Goal: Information Seeking & Learning: Compare options

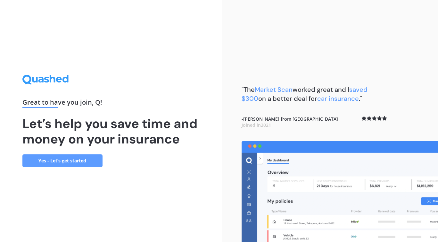
click at [97, 162] on link "Yes - Let’s get started" at bounding box center [62, 160] width 80 height 13
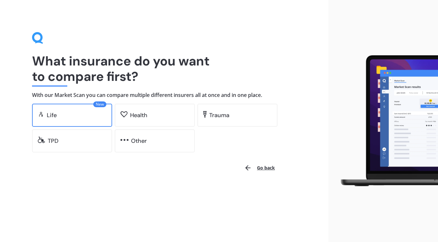
click at [108, 119] on div "New Life" at bounding box center [72, 115] width 80 height 23
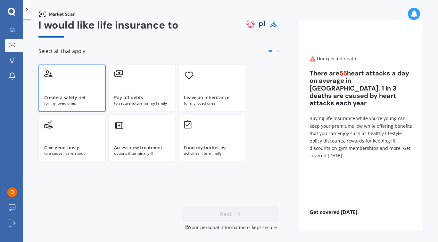
scroll to position [10, 0]
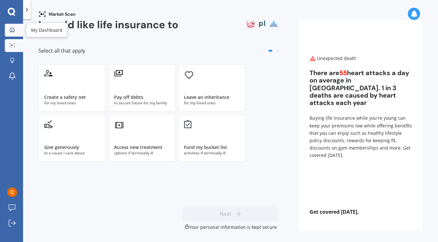
click at [16, 32] on div at bounding box center [12, 30] width 10 height 6
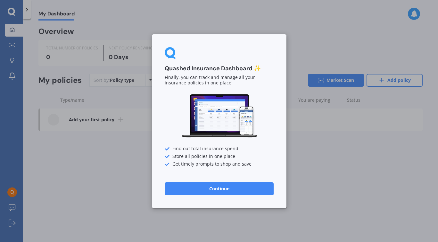
click at [205, 191] on button "Continue" at bounding box center [219, 188] width 109 height 13
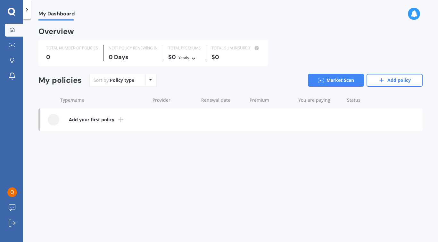
click at [14, 13] on icon at bounding box center [11, 11] width 7 height 7
click at [27, 13] on div at bounding box center [27, 9] width 8 height 19
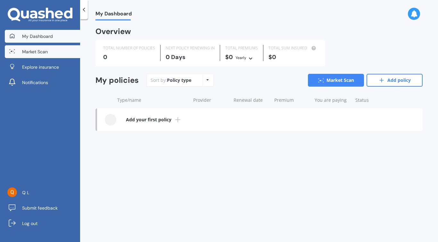
click at [28, 53] on span "Market Scan" at bounding box center [35, 51] width 26 height 6
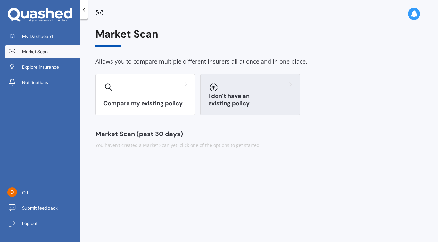
click at [237, 98] on div "I don’t have an existing policy" at bounding box center [250, 94] width 100 height 41
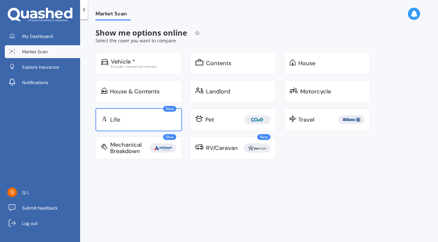
click at [168, 120] on div "Life" at bounding box center [143, 119] width 66 height 6
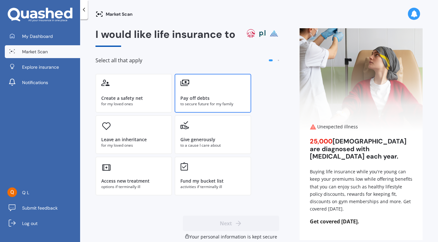
scroll to position [10, 0]
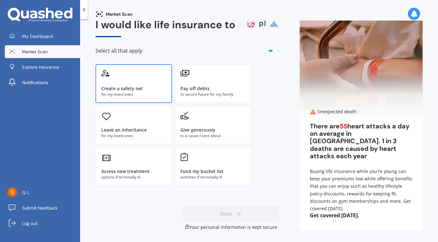
click at [154, 95] on div "for my loved ones" at bounding box center [133, 94] width 65 height 6
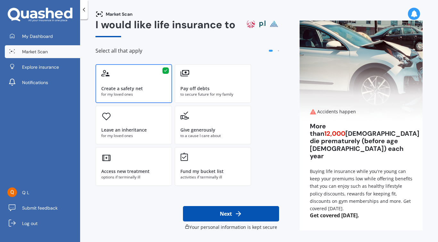
click at [212, 212] on button "Next" at bounding box center [231, 213] width 96 height 15
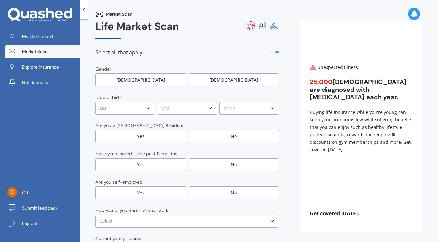
scroll to position [20, 0]
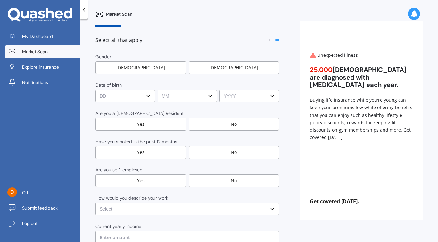
click at [225, 72] on div "[DEMOGRAPHIC_DATA]" at bounding box center [234, 67] width 91 height 13
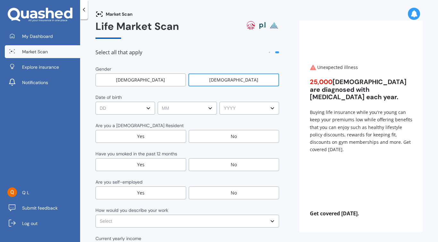
scroll to position [8, 0]
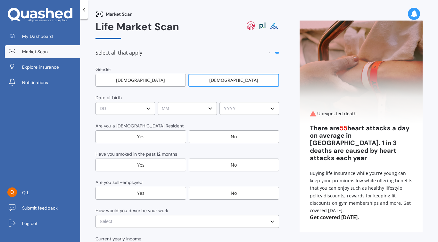
click at [145, 109] on select "DD DD 01 02 03 04 05 06 07 08 09 10 11 12 13 14 15 16 17 18 19 20 21 22 23 24 2…" at bounding box center [125, 108] width 60 height 13
select select "20"
click at [95, 102] on select "DD DD 01 02 03 04 05 06 07 08 09 10 11 12 13 14 15 16 17 18 19 20 21 22 23 24 2…" at bounding box center [125, 108] width 60 height 13
click at [174, 106] on select "MM MM 01 02 03 04 05 06 07 08 09 10 11 12" at bounding box center [188, 108] width 60 height 13
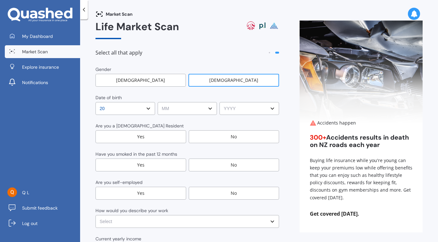
select select "12"
click at [158, 102] on select "MM MM 01 02 03 04 05 06 07 08 09 10 11 12" at bounding box center [188, 108] width 60 height 13
click at [231, 110] on select "YYYY YYYY 2009 2008 2007 2006 2005 2004 2003 2002 2001 2000 1999 1998 1997 1996…" at bounding box center [250, 108] width 60 height 13
select select "1991"
click at [220, 102] on select "YYYY YYYY 2009 2008 2007 2006 2005 2004 2003 2002 2001 2000 1999 1998 1997 1996…" at bounding box center [250, 108] width 60 height 13
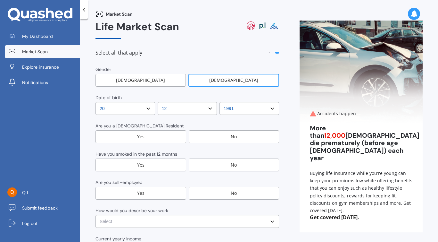
click at [173, 136] on div "Yes" at bounding box center [140, 136] width 91 height 13
click at [218, 136] on div "No" at bounding box center [234, 136] width 90 height 13
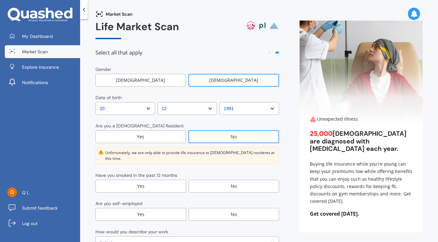
click at [173, 139] on div "Yes" at bounding box center [140, 136] width 90 height 13
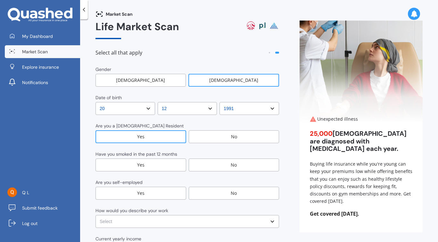
click at [211, 166] on div "No" at bounding box center [234, 164] width 91 height 13
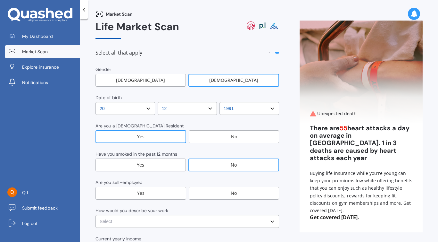
click at [206, 194] on div "No" at bounding box center [234, 193] width 91 height 13
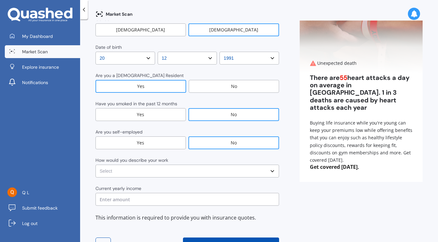
scroll to position [61, 0]
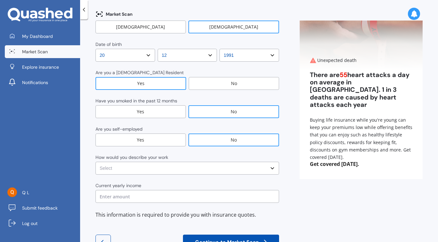
click at [209, 164] on select "Select No manual work e.g. lawyer, consultant, engineer Light manual work e.g. …" at bounding box center [187, 168] width 184 height 13
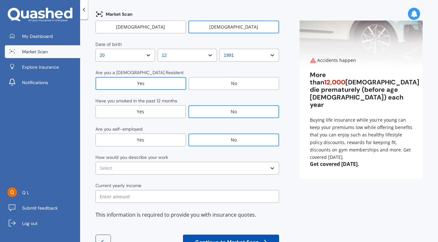
select select "No manual work e.g. lawyer, consultant, engineer"
click at [95, 162] on select "Select No manual work e.g. lawyer, consultant, engineer Light manual work e.g. …" at bounding box center [187, 168] width 184 height 13
click at [198, 193] on input "text" at bounding box center [187, 196] width 184 height 13
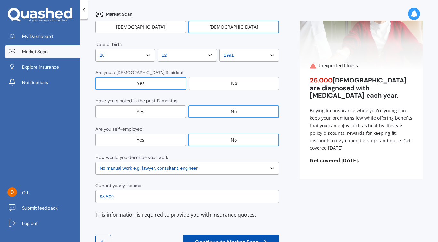
type input "$85,000"
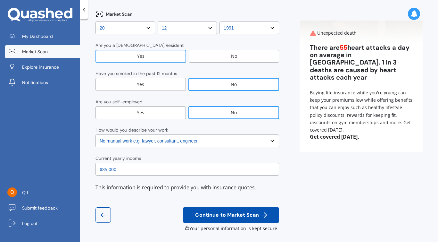
scroll to position [89, 0]
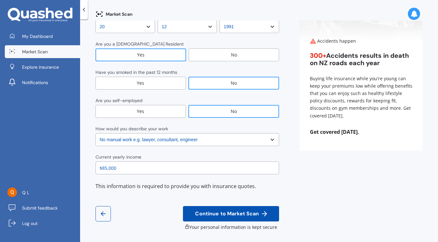
click at [218, 215] on span "Continue to Market Scan" at bounding box center [227, 214] width 66 height 6
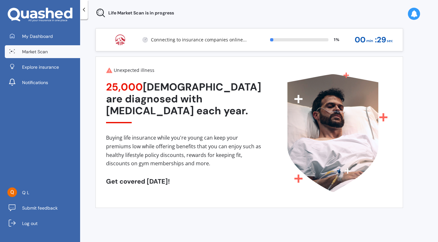
scroll to position [0, 0]
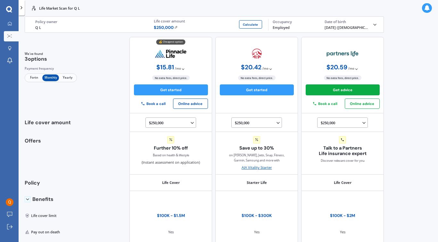
click at [181, 69] on icon at bounding box center [183, 69] width 4 height 4
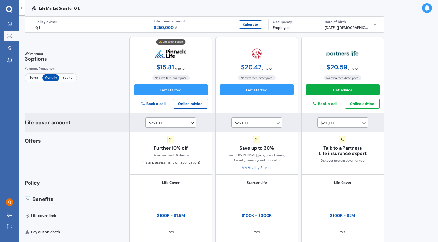
click at [186, 121] on div "$250,000 $100,000 $150,000 $200,000 $250,000 $300,000 $350,000 $400,000 $500,00…" at bounding box center [172, 123] width 46 height 6
click at [174, 173] on div "$1,000,000" at bounding box center [171, 176] width 45 height 9
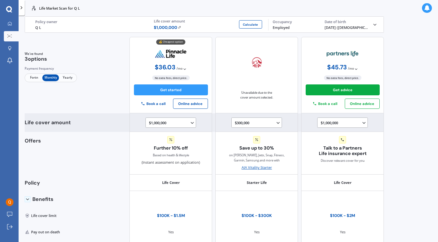
click at [181, 121] on div "$1,000,000 $100,000 $150,000 $200,000 $250,000 $300,000 $350,000 $400,000 $500,…" at bounding box center [172, 123] width 46 height 6
click at [173, 142] on div "$250,000" at bounding box center [171, 143] width 45 height 9
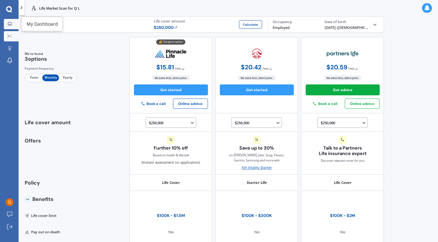
click at [8, 23] on icon at bounding box center [10, 23] width 4 height 4
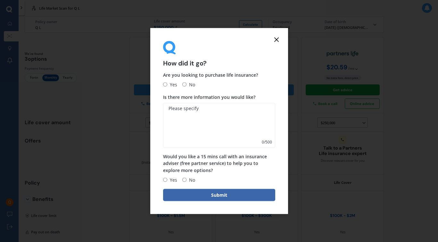
click at [187, 85] on span "No" at bounding box center [191, 84] width 9 height 8
click at [186, 85] on input "No" at bounding box center [184, 84] width 4 height 4
radio input "true"
click at [278, 38] on icon at bounding box center [277, 40] width 8 height 8
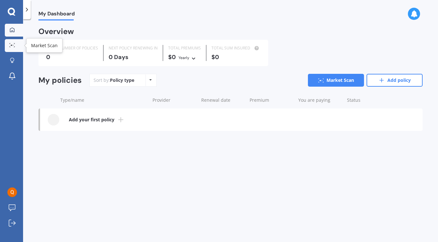
click at [11, 42] on link "Market Scan" at bounding box center [14, 45] width 18 height 13
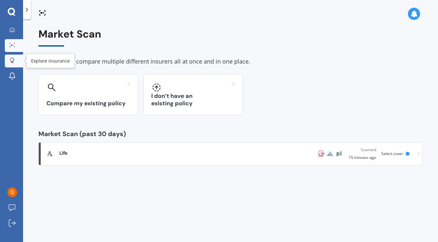
click at [14, 60] on icon at bounding box center [12, 60] width 4 height 5
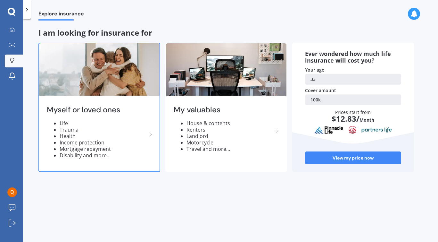
click at [125, 123] on li "Life" at bounding box center [103, 123] width 87 height 6
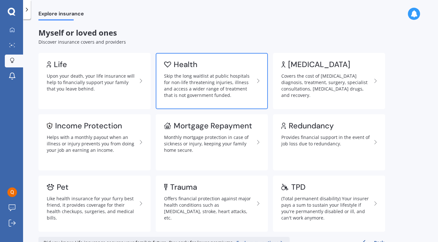
click at [212, 63] on div "Health" at bounding box center [209, 64] width 90 height 6
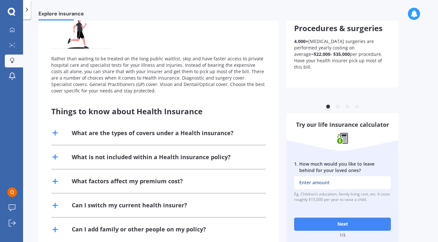
scroll to position [78, 0]
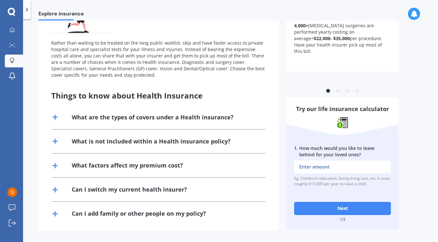
click at [327, 203] on button "Next" at bounding box center [342, 208] width 97 height 13
click at [338, 170] on input "1 . How much would you like to leave behind for your loved ones?" at bounding box center [342, 166] width 97 height 13
type input "$250,000"
click at [346, 206] on button "Next" at bounding box center [342, 208] width 97 height 13
click at [314, 169] on input "2 . How much outstanding debt do you have, including mortgage?" at bounding box center [342, 166] width 97 height 13
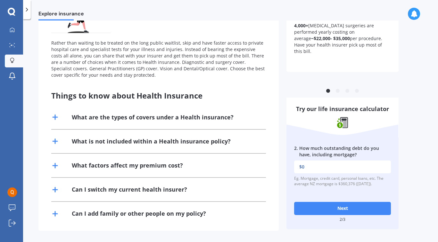
type input "$0"
click at [318, 207] on button "Next" at bounding box center [342, 208] width 97 height 13
click at [326, 170] on input "3 . What would be the cost of fulfilling your bucket list if you were terminall…" at bounding box center [342, 166] width 97 height 13
type input "$30,000"
click at [334, 205] on button "Next" at bounding box center [342, 208] width 97 height 13
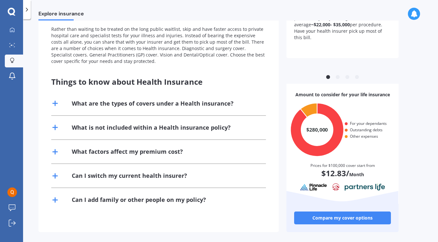
scroll to position [93, 0]
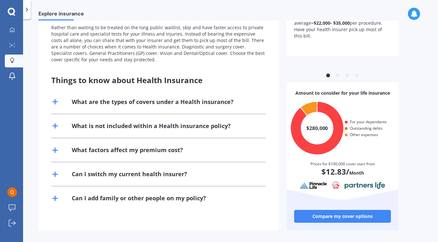
click at [338, 217] on link "Compare my cover options" at bounding box center [342, 216] width 97 height 13
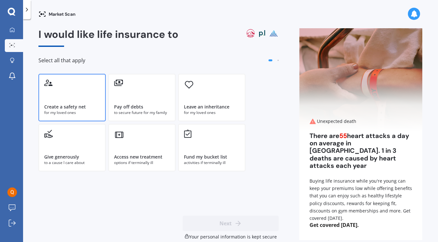
click at [86, 100] on div "Create a safety net for my loved ones" at bounding box center [71, 97] width 67 height 47
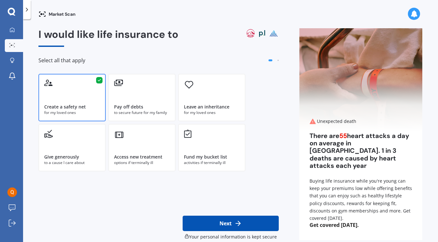
click at [227, 222] on button "Next" at bounding box center [231, 222] width 96 height 15
select select "20"
select select "12"
select select "1991"
select select "No manual work e.g. lawyer, consultant, engineer"
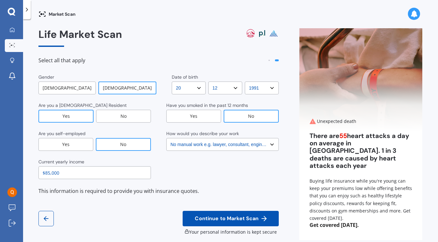
scroll to position [10, 0]
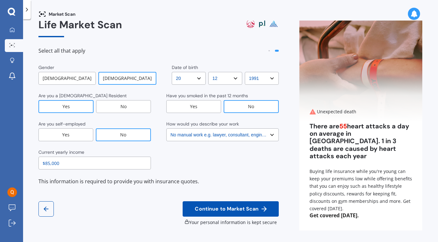
click at [228, 207] on span "Continue to Market Scan" at bounding box center [227, 209] width 66 height 6
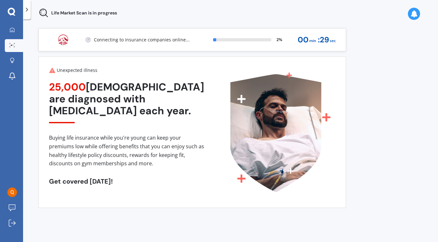
scroll to position [0, 0]
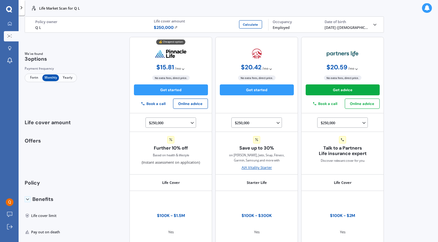
click at [178, 67] on span "/ mo" at bounding box center [178, 68] width 6 height 5
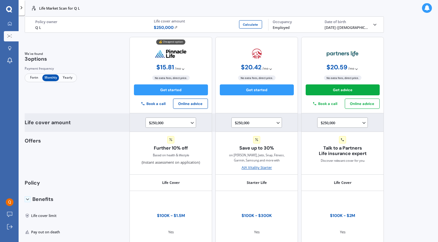
click at [183, 123] on div "$250,000 $100,000 $150,000 $200,000 $250,000 $300,000 $350,000 $400,000 $500,00…" at bounding box center [172, 123] width 46 height 6
click at [166, 163] on div "$500,000" at bounding box center [171, 164] width 45 height 9
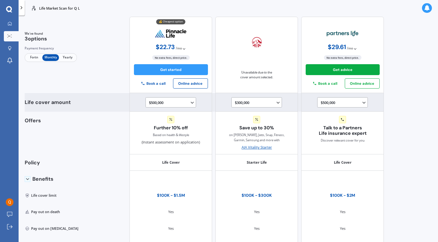
scroll to position [26, 0]
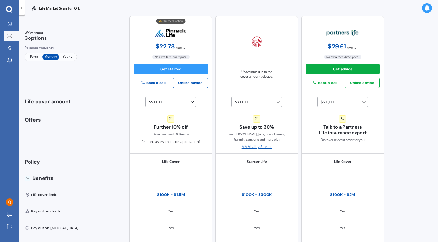
click at [70, 55] on span "Yearly" at bounding box center [67, 57] width 17 height 7
click at [53, 56] on span "Monthly" at bounding box center [50, 57] width 17 height 7
click at [40, 57] on span "Fortn" at bounding box center [34, 57] width 17 height 7
click at [66, 55] on span "Yearly" at bounding box center [67, 57] width 17 height 7
click at [37, 57] on span "Fortn" at bounding box center [34, 57] width 17 height 7
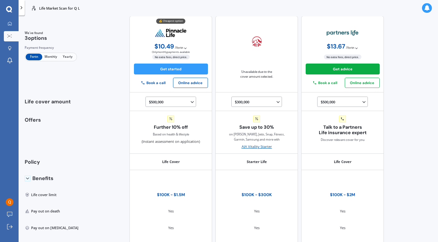
click at [50, 57] on span "Monthly" at bounding box center [50, 57] width 17 height 7
click at [39, 56] on span "Fortn" at bounding box center [34, 57] width 17 height 7
click at [49, 54] on span "Monthly" at bounding box center [50, 57] width 17 height 7
click at [37, 57] on span "Fortn" at bounding box center [34, 57] width 17 height 7
click at [49, 55] on span "Monthly" at bounding box center [50, 57] width 17 height 7
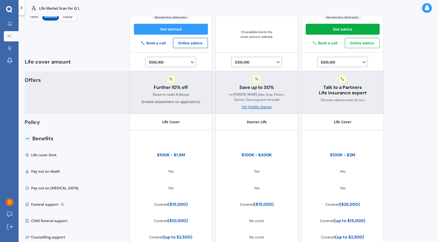
scroll to position [0, 0]
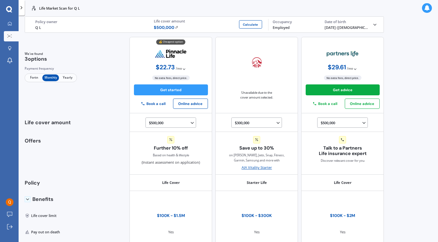
click at [10, 11] on icon at bounding box center [9, 9] width 6 height 6
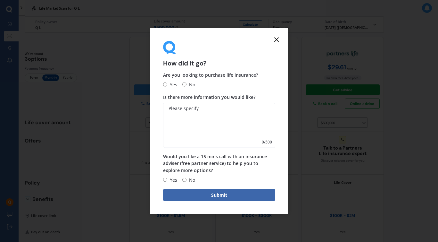
click at [21, 8] on div "How did it go? Are you looking to purchase life insurance? Yes No Is there more…" at bounding box center [219, 121] width 438 height 242
click at [174, 84] on span "Yes" at bounding box center [172, 84] width 10 height 8
click at [167, 84] on input "Yes" at bounding box center [165, 84] width 4 height 4
radio input "true"
click at [198, 110] on textarea "Is there more information you would like?" at bounding box center [219, 125] width 112 height 45
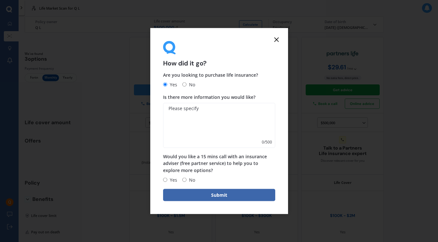
click at [189, 180] on span "No" at bounding box center [191, 180] width 9 height 8
click at [187, 180] on input "No" at bounding box center [184, 180] width 4 height 4
radio input "true"
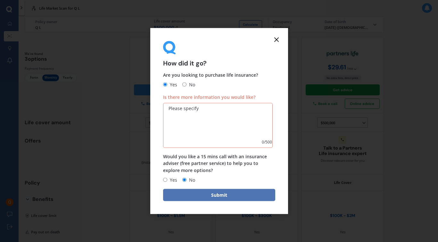
click at [197, 200] on button "Submit" at bounding box center [219, 194] width 112 height 12
click at [212, 121] on textarea "Is there more information you would like?" at bounding box center [218, 125] width 110 height 45
click at [187, 85] on span "No" at bounding box center [191, 84] width 9 height 8
click at [187, 85] on input "No" at bounding box center [184, 84] width 4 height 4
radio input "true"
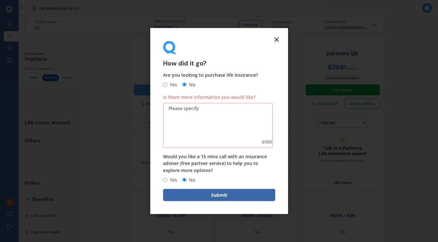
click at [185, 85] on input "No" at bounding box center [184, 84] width 4 height 4
click at [195, 112] on textarea "Is there more information you would like?" at bounding box center [218, 125] width 110 height 45
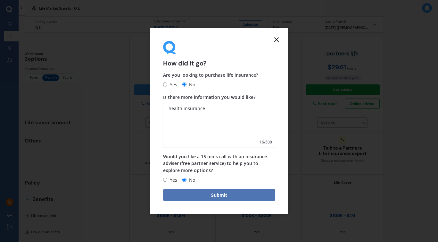
type textarea "health insurance"
click at [244, 195] on button "Submit" at bounding box center [219, 194] width 112 height 12
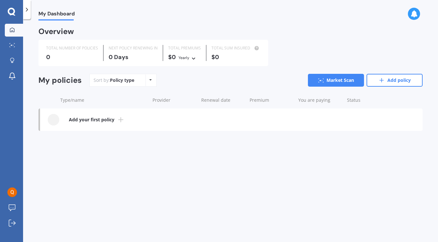
click at [147, 80] on div "Policy type Alphabetical Date added Renewing next" at bounding box center [150, 80] width 10 height 12
click at [95, 111] on link "Add your first policy" at bounding box center [231, 119] width 383 height 22
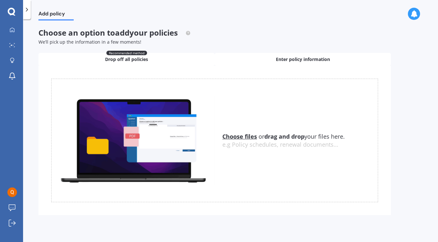
click at [294, 62] on span "Enter policy information" at bounding box center [303, 59] width 54 height 6
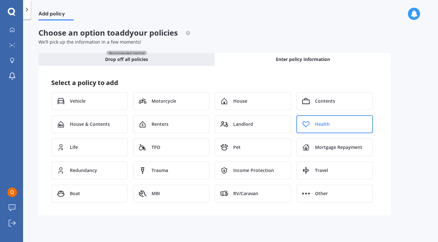
click at [319, 129] on div "Health" at bounding box center [334, 124] width 77 height 18
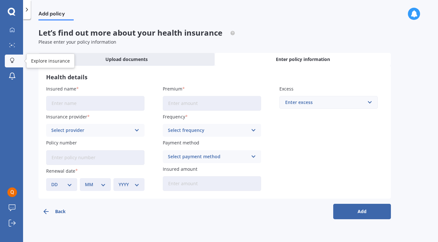
click at [12, 64] on link "Explore insurance" at bounding box center [14, 60] width 18 height 13
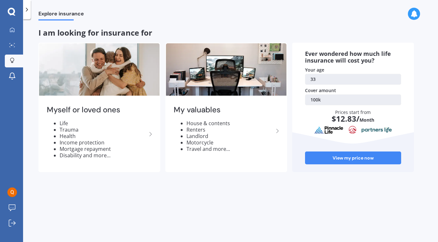
click at [13, 12] on icon at bounding box center [11, 11] width 7 height 7
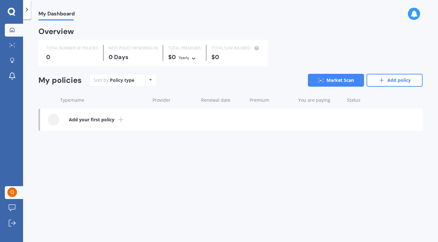
click at [19, 187] on link "Q L" at bounding box center [14, 192] width 18 height 13
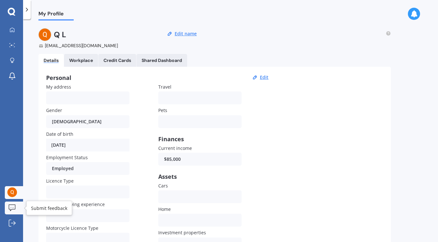
click at [15, 208] on icon at bounding box center [12, 207] width 7 height 7
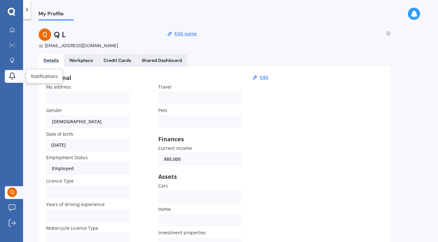
click at [16, 75] on div at bounding box center [12, 76] width 10 height 8
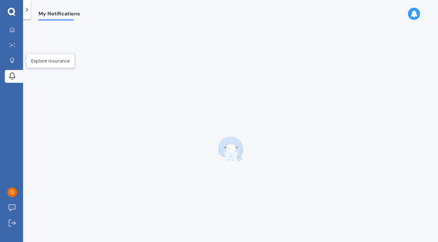
click at [16, 53] on div "My Dashboard Market Scan Explore insurance Notifications" at bounding box center [11, 55] width 23 height 62
click at [13, 62] on icon at bounding box center [12, 60] width 4 height 5
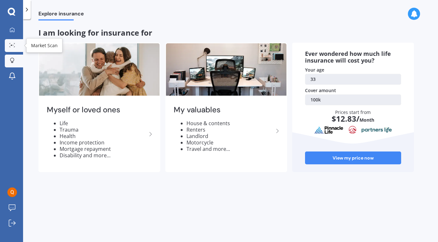
click at [13, 45] on circle at bounding box center [12, 45] width 1 height 1
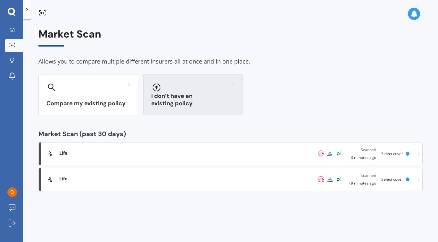
click at [195, 101] on h3 "I don’t have an existing policy" at bounding box center [193, 99] width 84 height 15
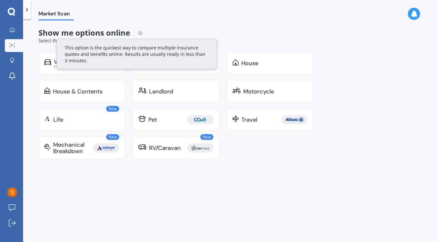
click at [140, 35] on circle at bounding box center [140, 33] width 4 height 4
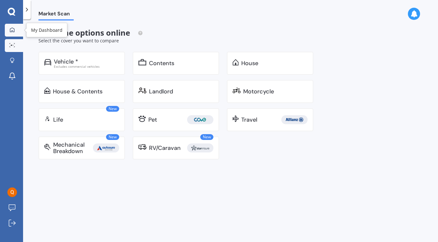
click at [21, 29] on link "My Dashboard" at bounding box center [14, 30] width 18 height 13
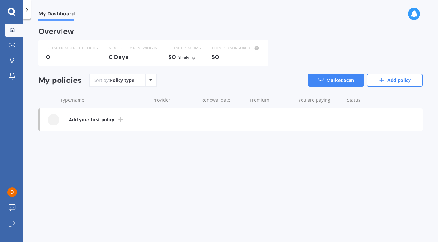
click at [16, 16] on div "My Dashboard Market Scan Explore insurance Notifications Q L Submit feedback Lo…" at bounding box center [11, 121] width 23 height 242
click at [14, 13] on icon at bounding box center [12, 12] width 8 height 8
click at [26, 12] on icon at bounding box center [27, 9] width 6 height 6
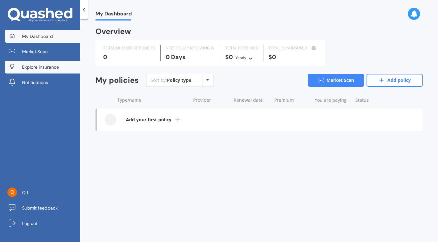
click at [36, 68] on span "Explore insurance" at bounding box center [40, 67] width 37 height 6
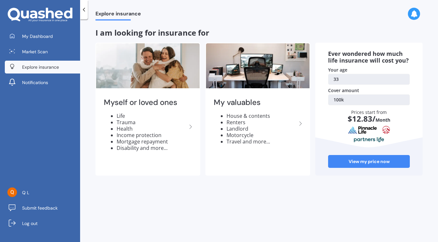
click at [413, 17] on div at bounding box center [414, 14] width 12 height 12
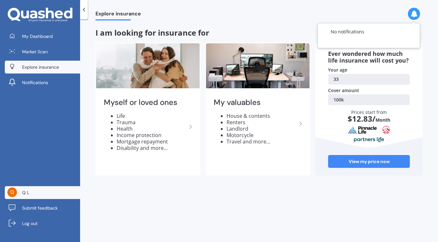
click at [30, 190] on link "Q L" at bounding box center [42, 192] width 75 height 13
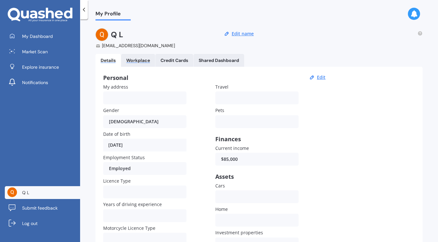
click at [145, 62] on div "Workplace" at bounding box center [138, 60] width 24 height 5
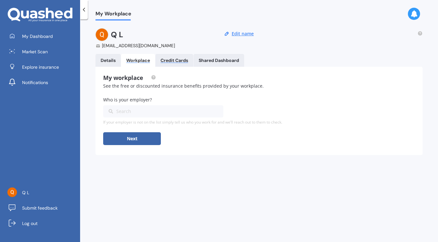
click at [171, 62] on div "Credit Cards" at bounding box center [175, 60] width 28 height 5
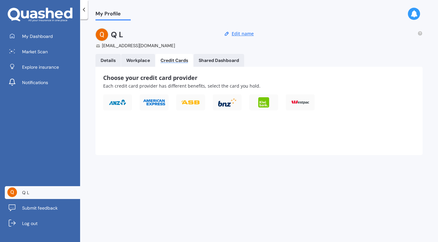
click at [216, 65] on Dashboard "Shared Dashboard" at bounding box center [219, 60] width 51 height 13
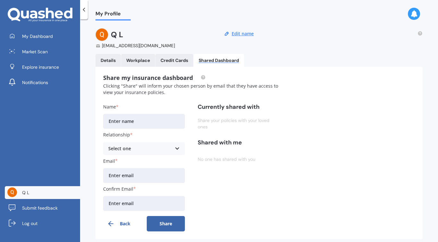
click at [188, 63] on Cards "Credit Cards" at bounding box center [174, 60] width 38 height 13
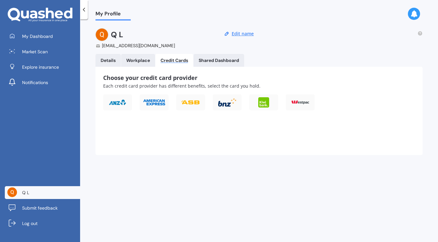
click at [107, 63] on link "Details" at bounding box center [107, 60] width 25 height 13
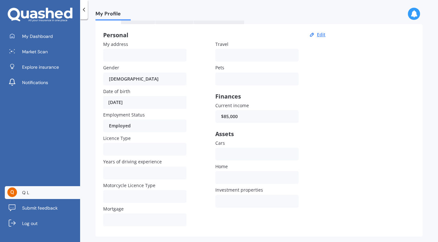
scroll to position [58, 0]
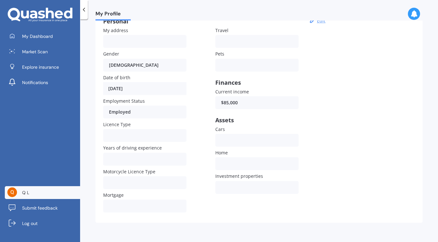
click at [324, 22] on button "Edit" at bounding box center [321, 21] width 12 height 6
select select "20"
select select "12"
select select "1991"
click at [226, 101] on input "$85,000" at bounding box center [256, 102] width 83 height 13
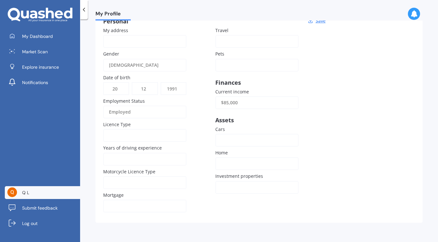
click at [226, 101] on input "$85,000" at bounding box center [256, 102] width 83 height 13
type input "$1,000"
click at [244, 103] on input "$1,000" at bounding box center [256, 102] width 83 height 13
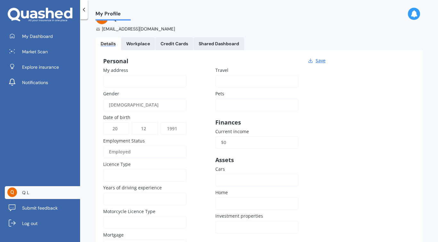
scroll to position [0, 0]
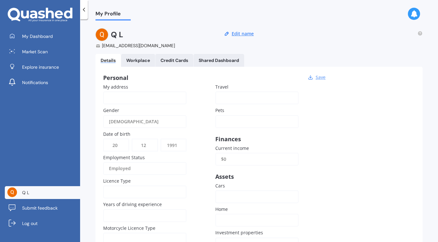
type input "$0"
click at [322, 74] on button "Save" at bounding box center [321, 77] width 14 height 6
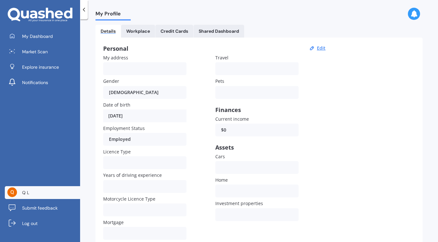
scroll to position [58, 0]
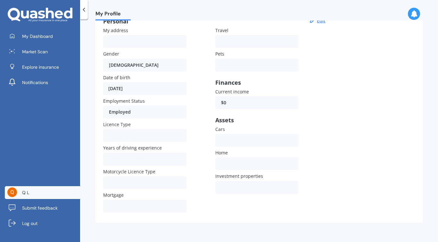
click at [37, 36] on span "My Dashboard" at bounding box center [37, 36] width 31 height 6
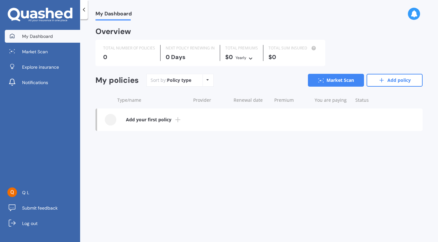
click at [45, 18] on icon at bounding box center [40, 15] width 65 height 14
click at [405, 14] on div "My Dashboard" at bounding box center [259, 10] width 358 height 21
click at [408, 14] on div at bounding box center [414, 14] width 12 height 12
click at [365, 36] on div "No notifications" at bounding box center [369, 36] width 92 height 14
click at [109, 51] on div "TOTAL NUMBER OF POLICIES" at bounding box center [129, 48] width 52 height 6
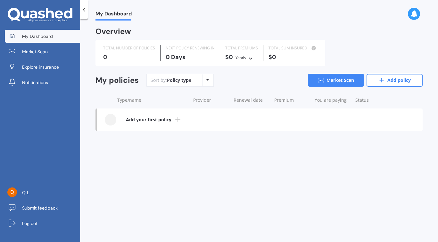
click at [86, 12] on icon at bounding box center [84, 9] width 6 height 6
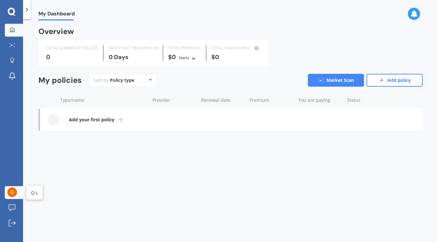
click at [10, 193] on img at bounding box center [12, 192] width 10 height 10
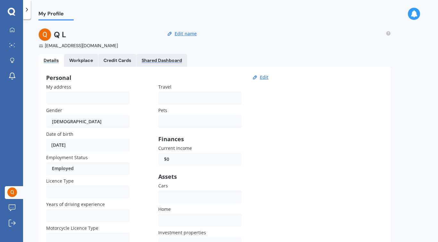
click at [152, 60] on div "Shared Dashboard" at bounding box center [162, 60] width 40 height 5
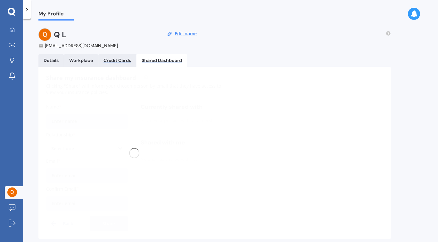
click at [123, 61] on div "Credit Cards" at bounding box center [118, 60] width 28 height 5
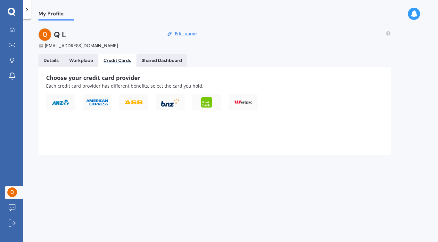
click at [83, 66] on link "Workplace" at bounding box center [81, 60] width 34 height 13
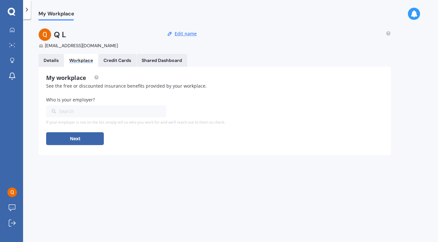
click at [57, 35] on h2 "Q L" at bounding box center [60, 34] width 12 height 13
click at [51, 35] on div at bounding box center [45, 34] width 15 height 13
click at [27, 7] on icon at bounding box center [27, 9] width 6 height 6
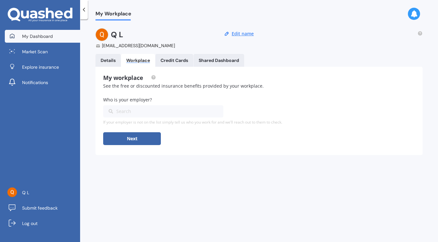
click at [63, 32] on link "My Dashboard" at bounding box center [42, 36] width 75 height 13
